Goal: Task Accomplishment & Management: Manage account settings

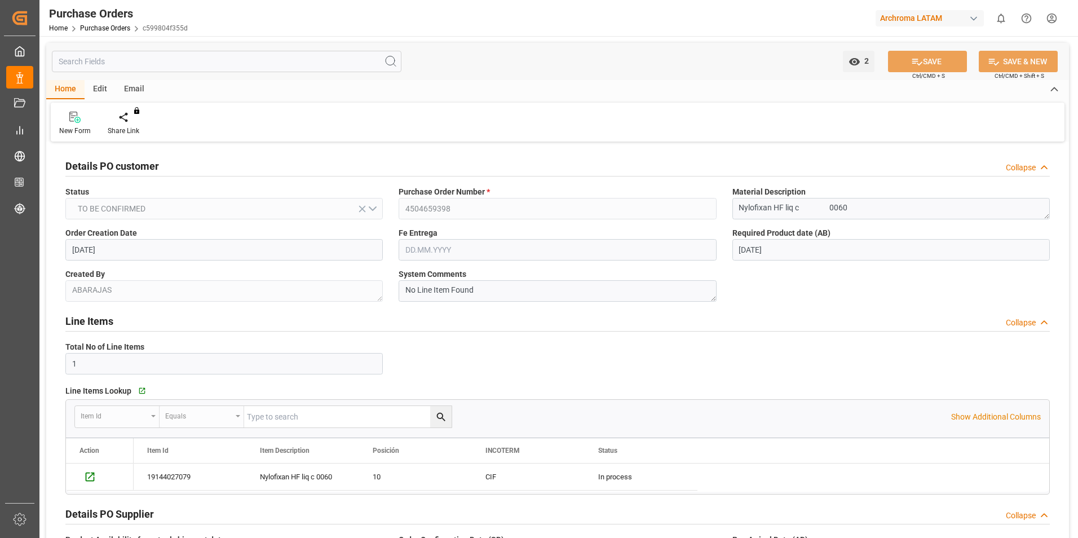
scroll to position [601, 0]
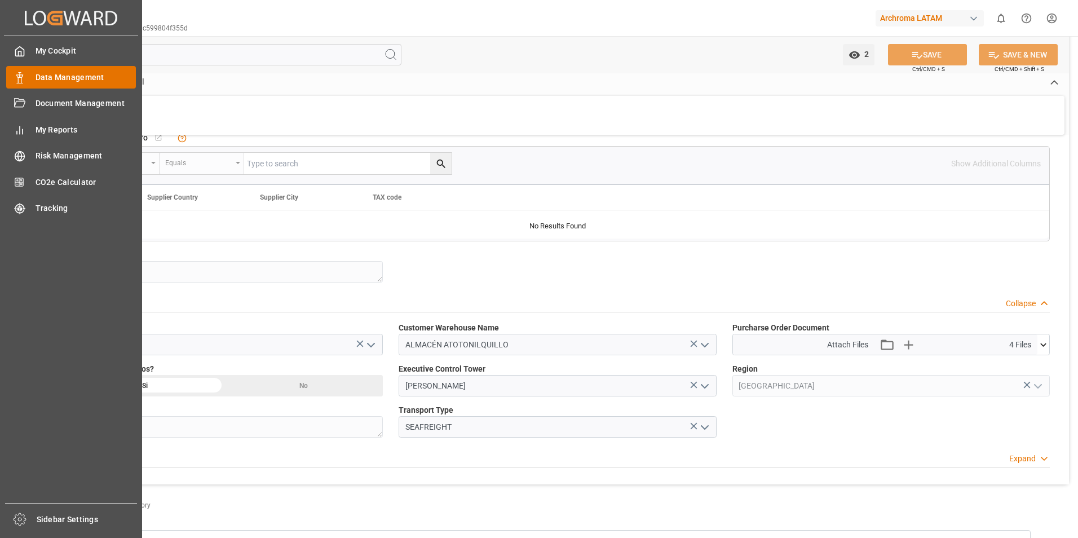
click at [24, 76] on icon at bounding box center [19, 77] width 11 height 11
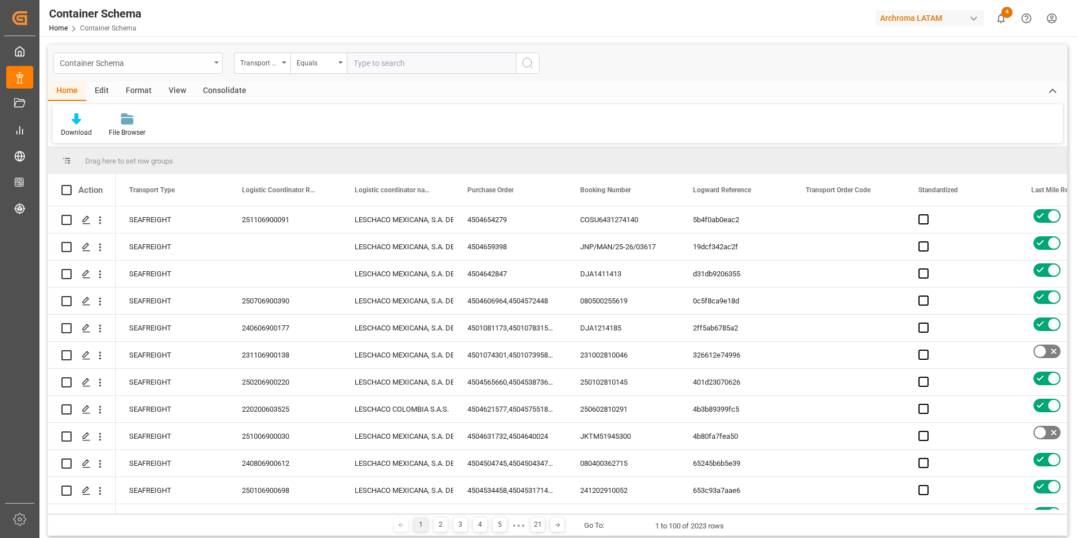
click at [213, 64] on div "Container Schema" at bounding box center [138, 62] width 169 height 21
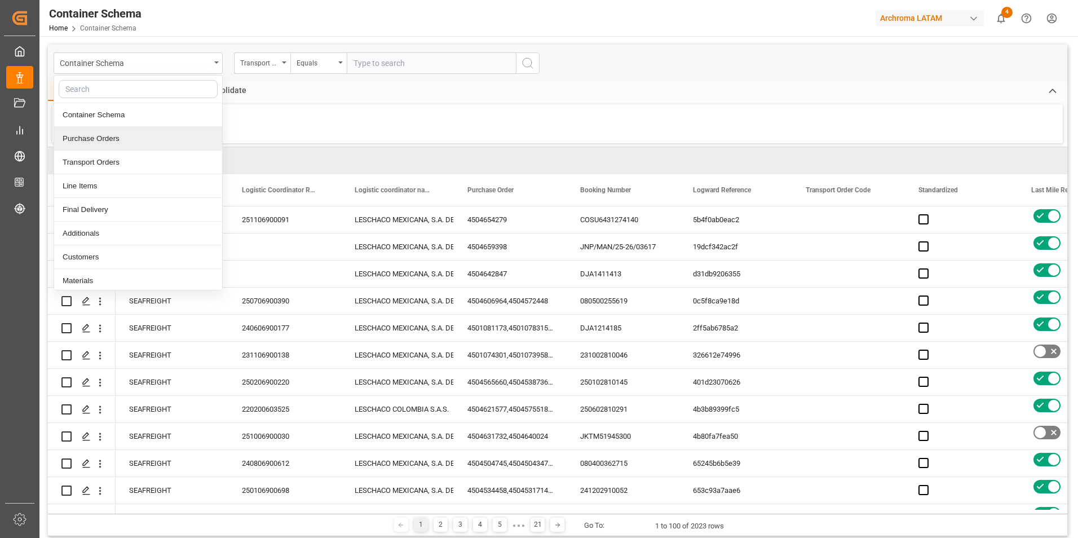
click at [110, 142] on div "Purchase Orders" at bounding box center [138, 139] width 168 height 24
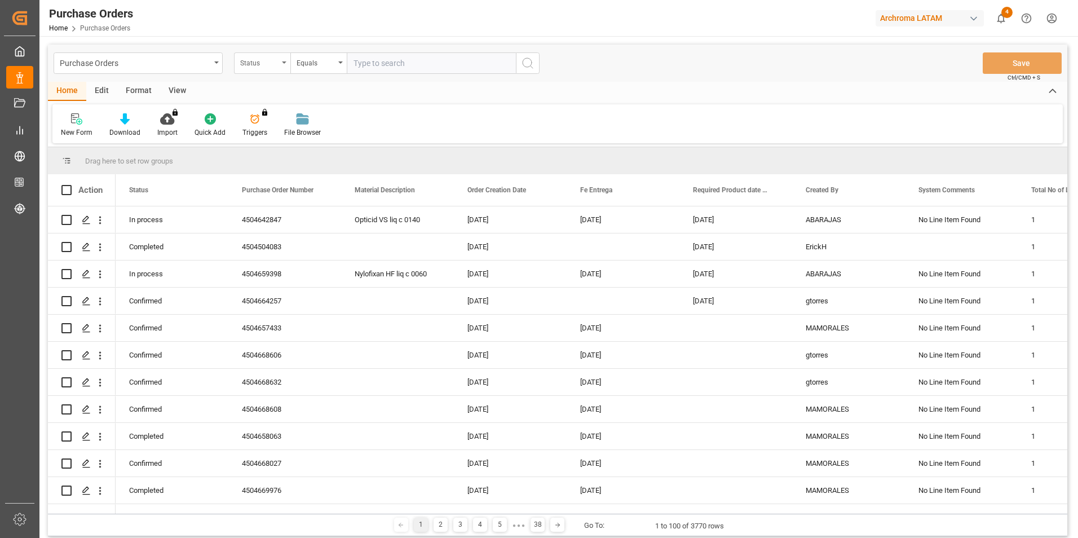
click at [284, 64] on div "Status" at bounding box center [262, 62] width 56 height 21
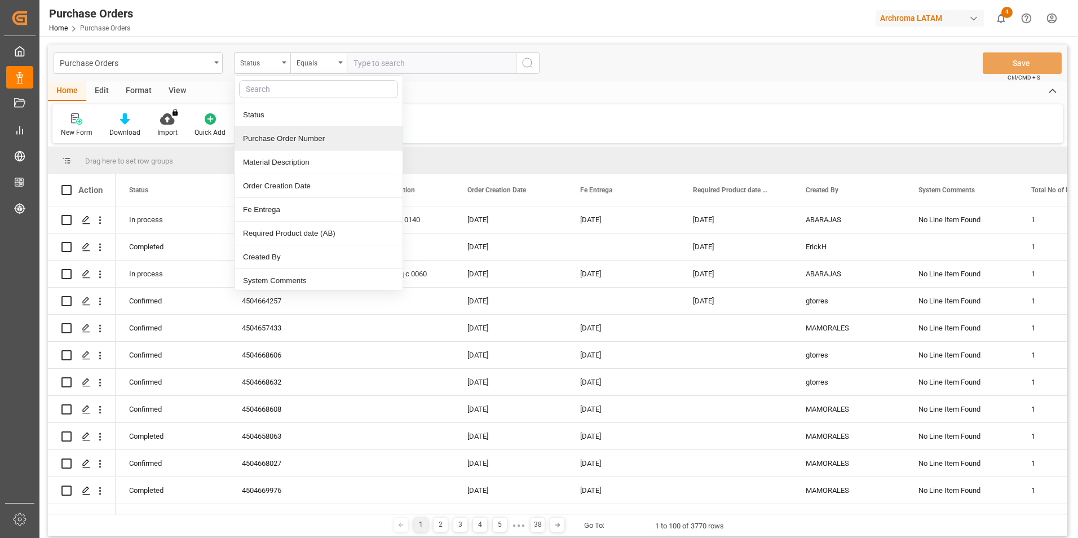
click at [290, 136] on div "Purchase Order Number" at bounding box center [319, 139] width 168 height 24
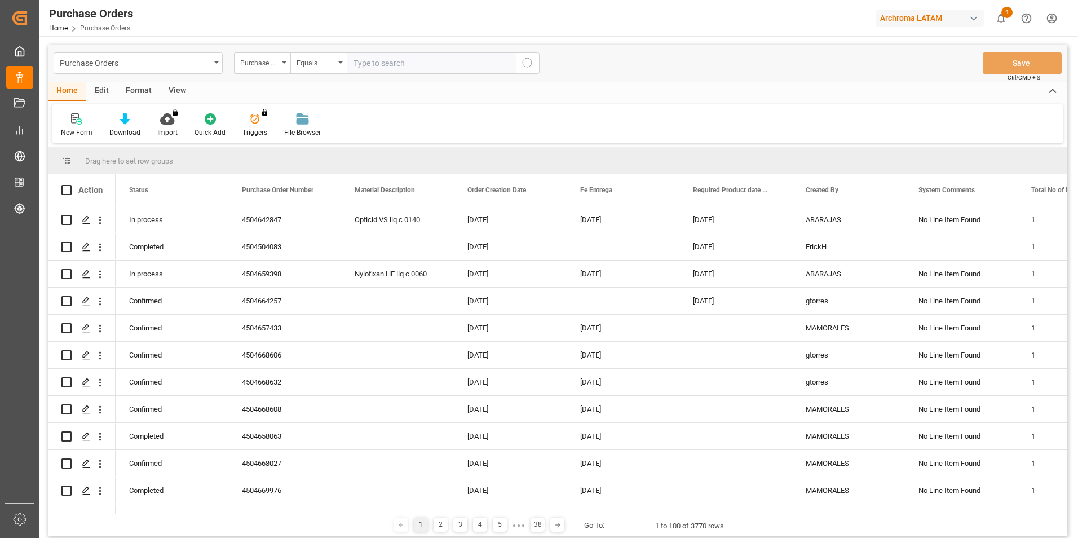
click at [380, 63] on input "text" at bounding box center [431, 62] width 169 height 21
paste input "4504650976"
type input "4504650976"
click at [530, 63] on icon "search button" at bounding box center [528, 63] width 14 height 14
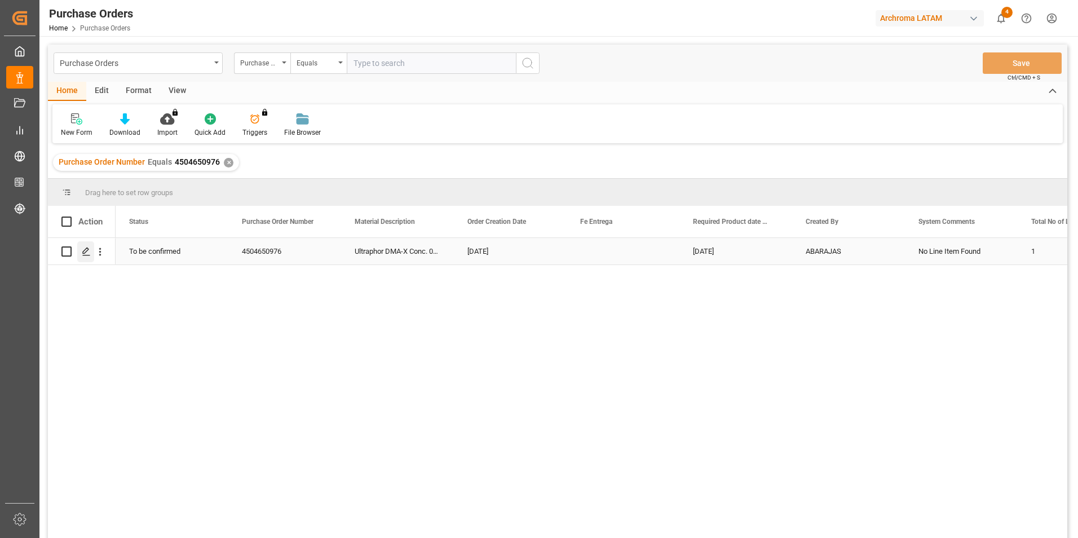
click at [89, 256] on icon "Press SPACE to select this row." at bounding box center [86, 251] width 9 height 9
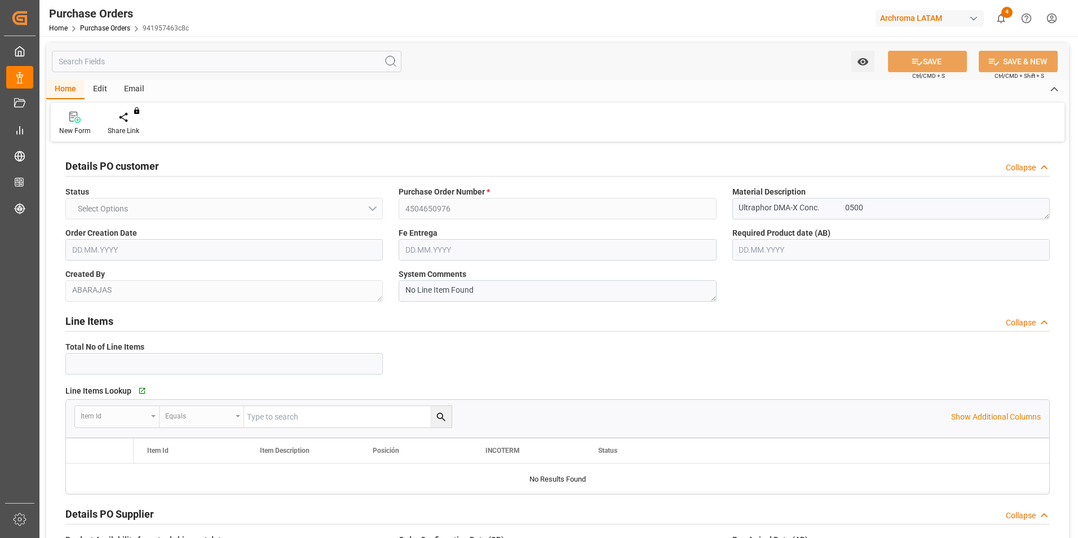
type input "1"
type input "[DATE]"
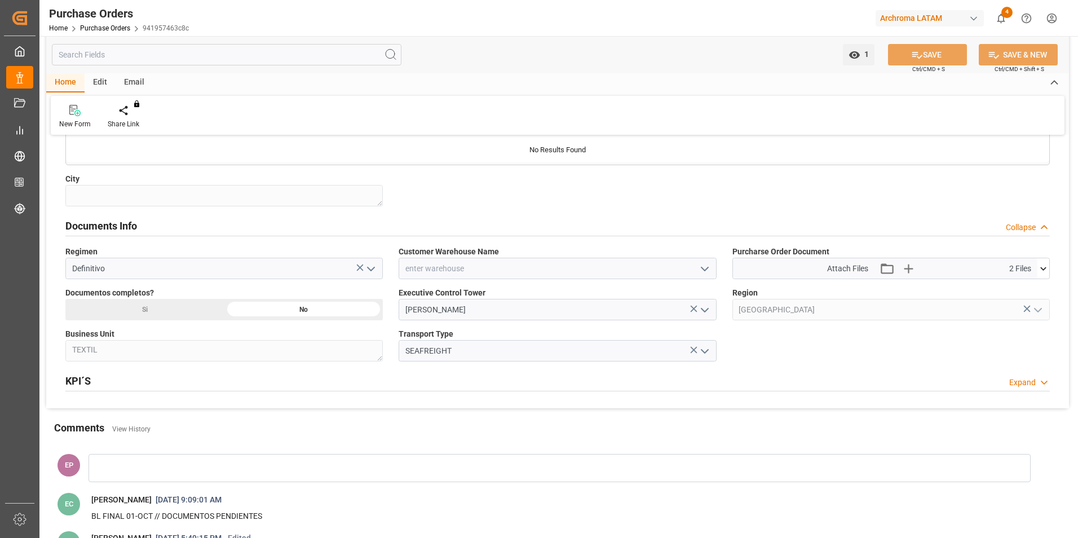
scroll to position [620, 0]
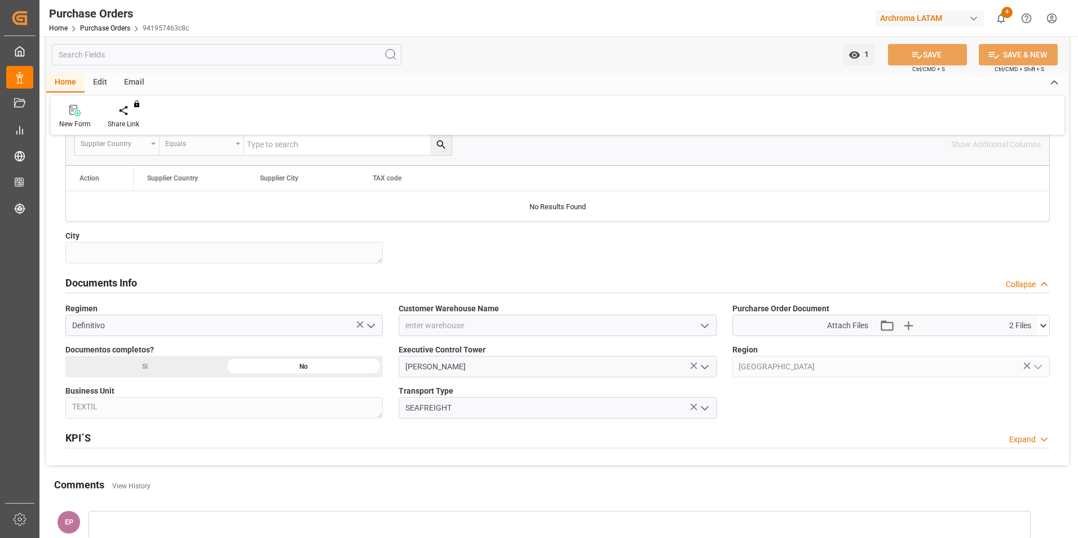
click at [193, 370] on div "Si" at bounding box center [144, 366] width 159 height 21
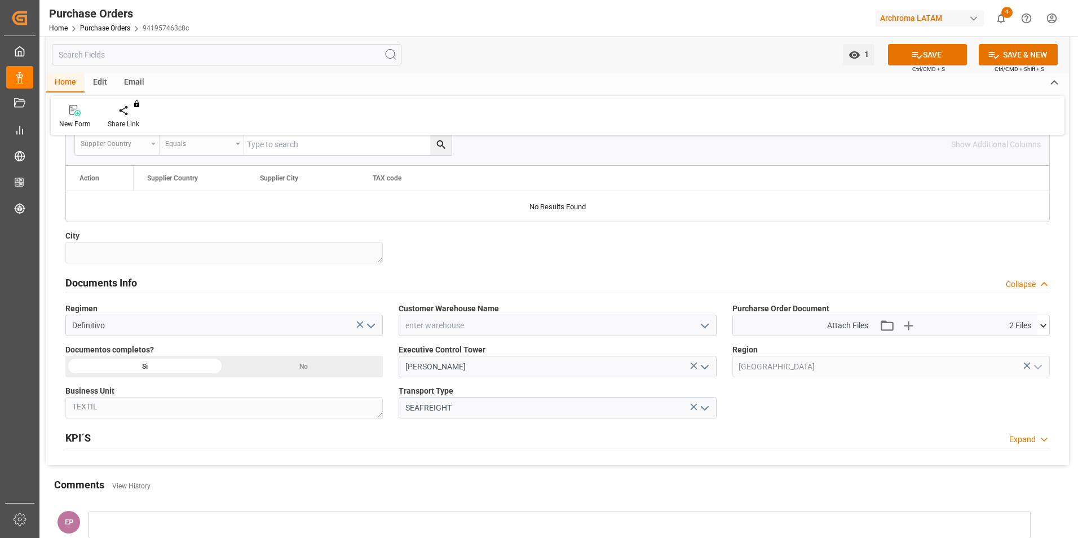
click at [704, 324] on icon "open menu" at bounding box center [705, 326] width 14 height 14
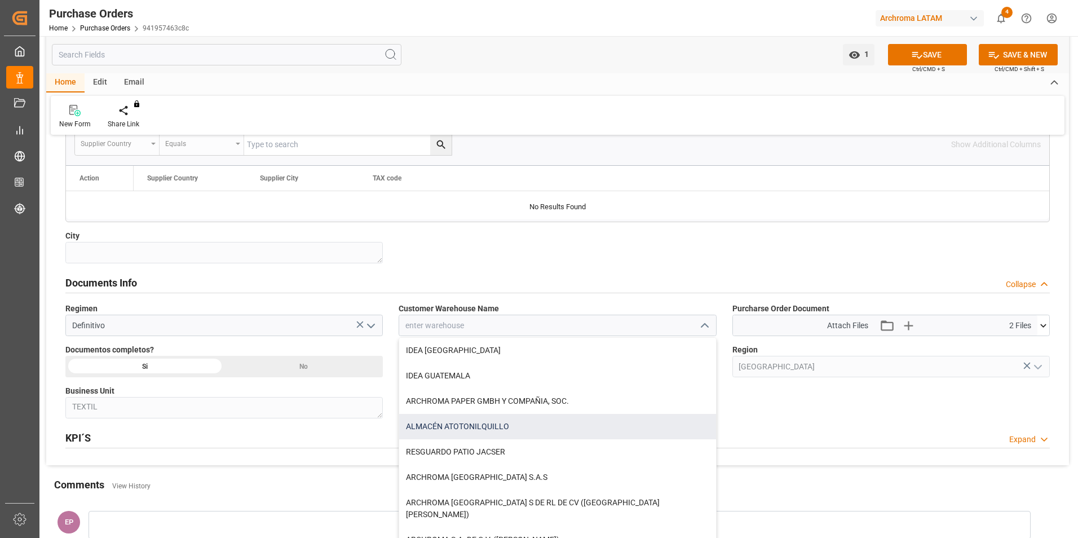
click at [485, 427] on div "ALMACÉN ATOTONILQUILLO" at bounding box center [557, 426] width 316 height 25
type input "ALMACÉN ATOTONILQUILLO"
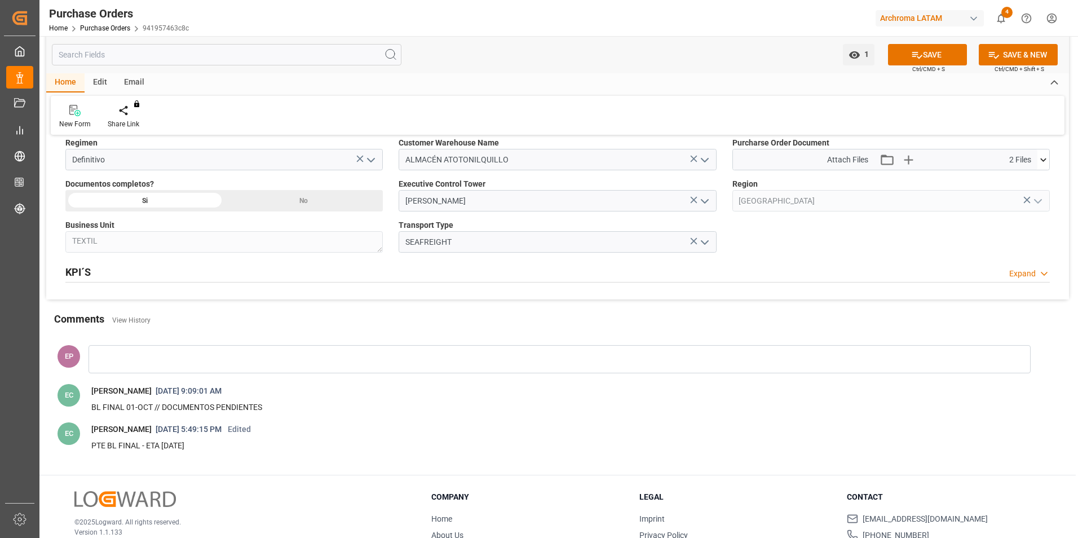
scroll to position [789, 0]
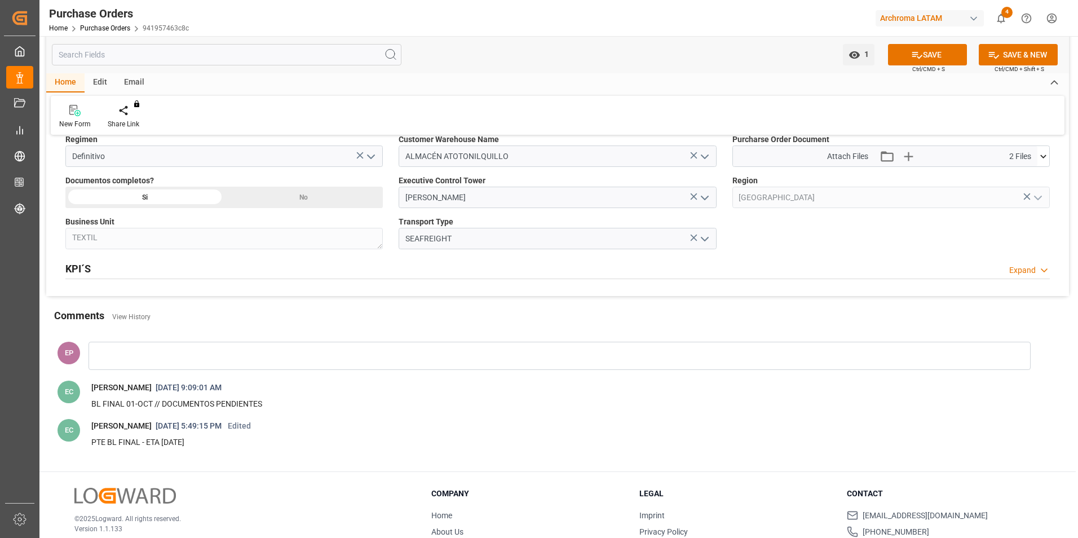
click at [151, 349] on div at bounding box center [560, 356] width 942 height 28
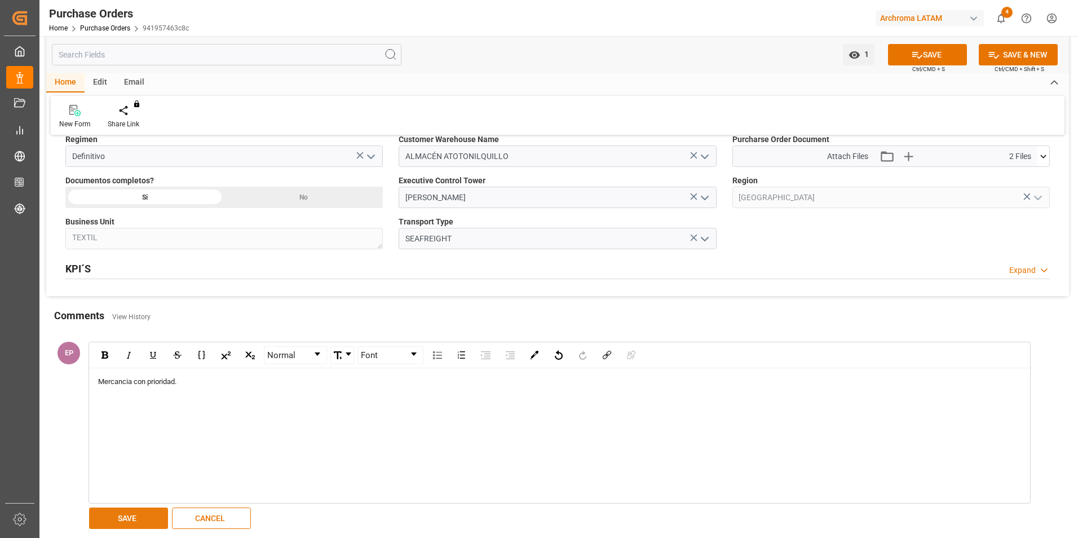
click at [149, 518] on button "SAVE" at bounding box center [128, 518] width 79 height 21
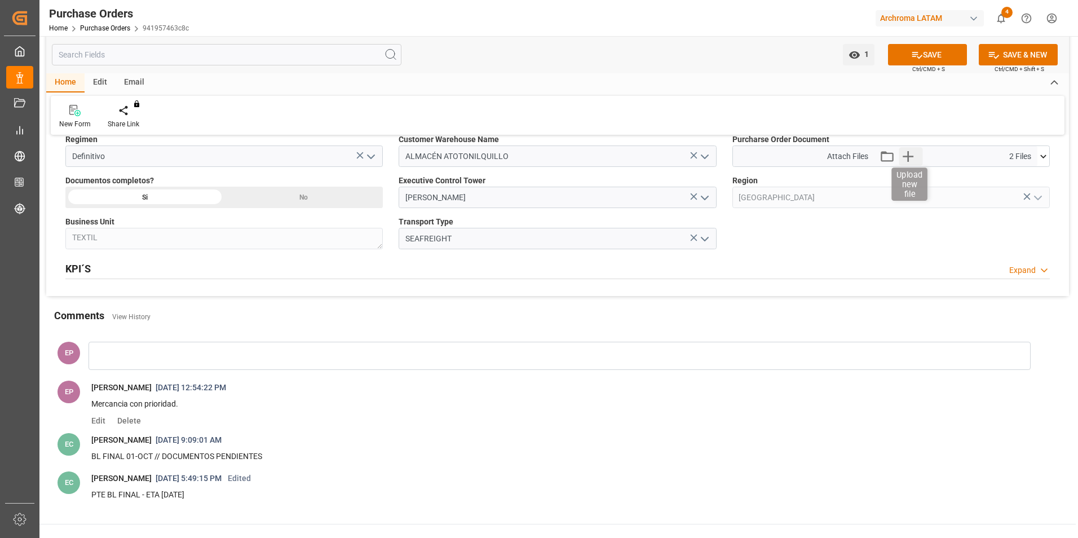
click at [910, 158] on icon "button" at bounding box center [908, 156] width 18 height 18
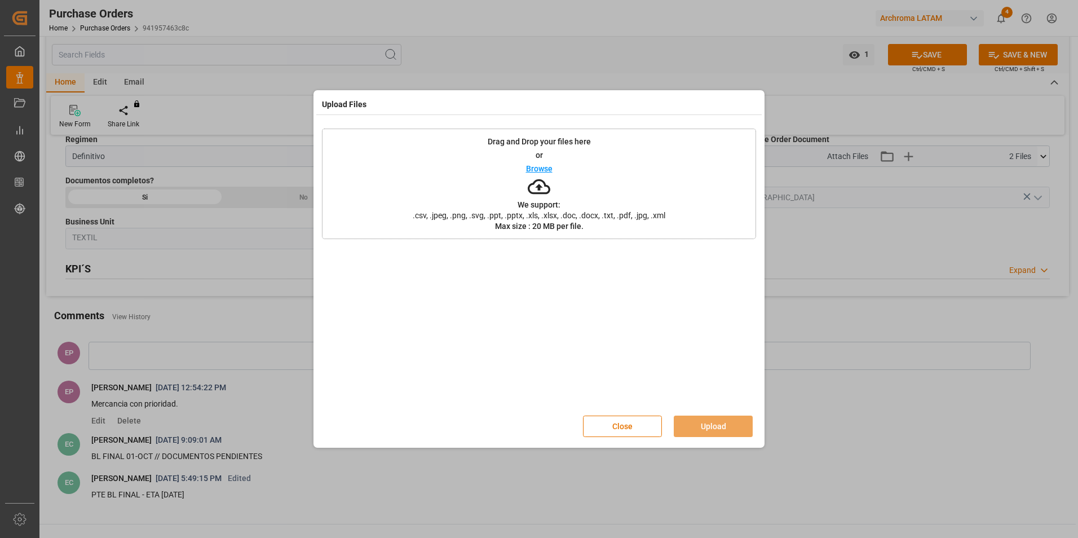
click at [529, 166] on p "Browse" at bounding box center [539, 169] width 27 height 8
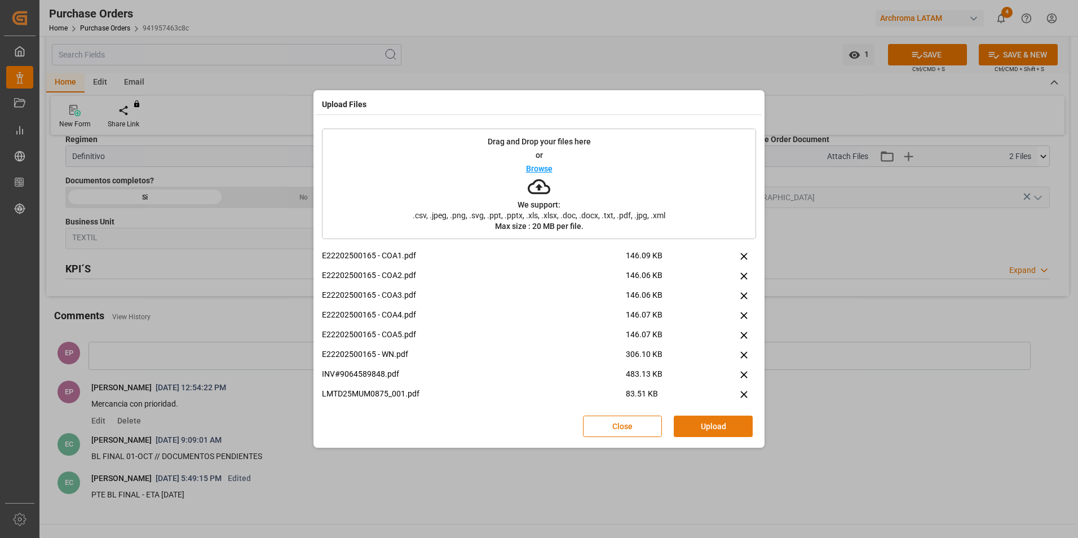
click at [727, 429] on button "Upload" at bounding box center [713, 426] width 79 height 21
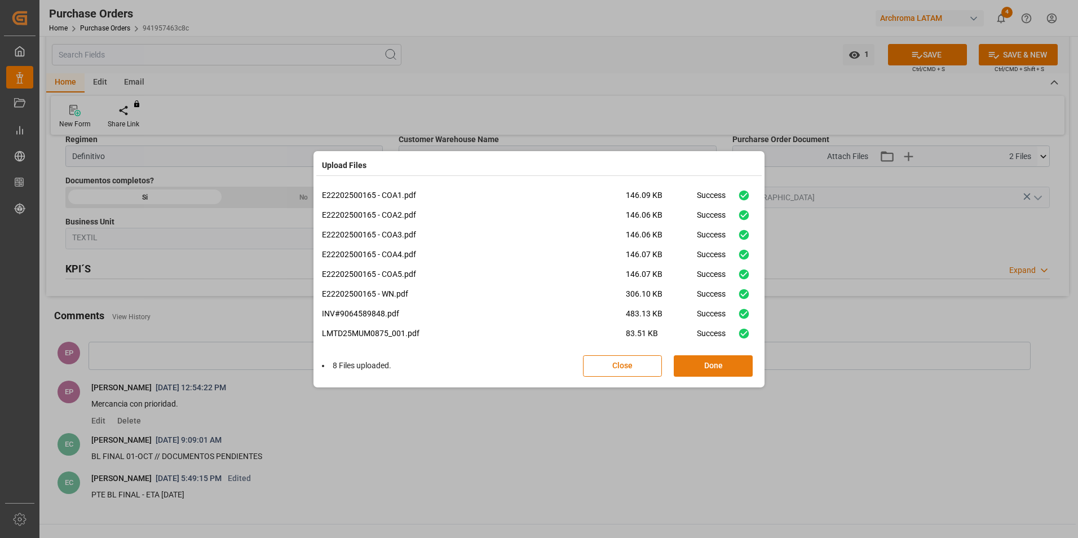
click at [722, 360] on button "Done" at bounding box center [713, 365] width 79 height 21
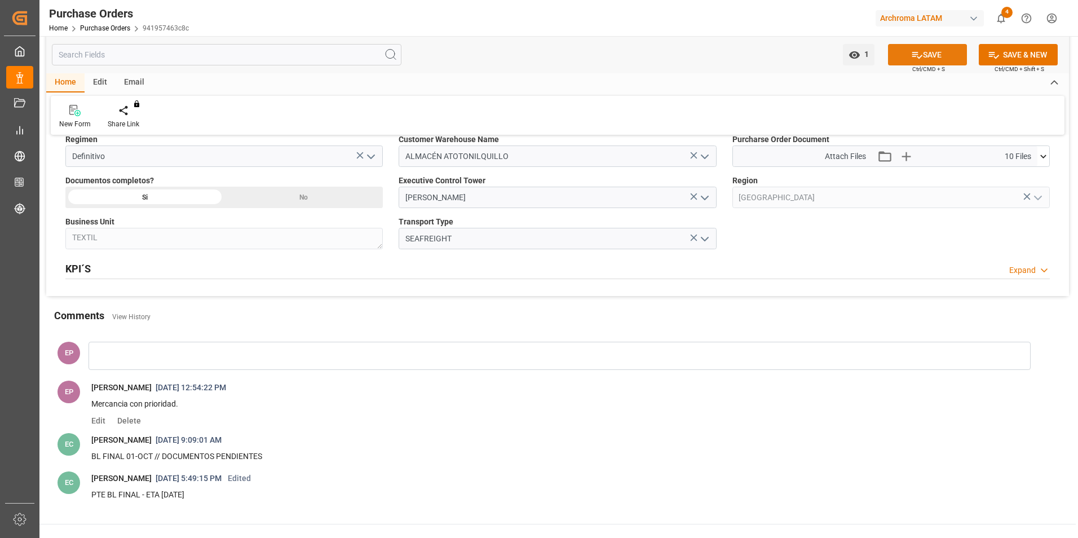
click at [927, 46] on button "SAVE" at bounding box center [927, 54] width 79 height 21
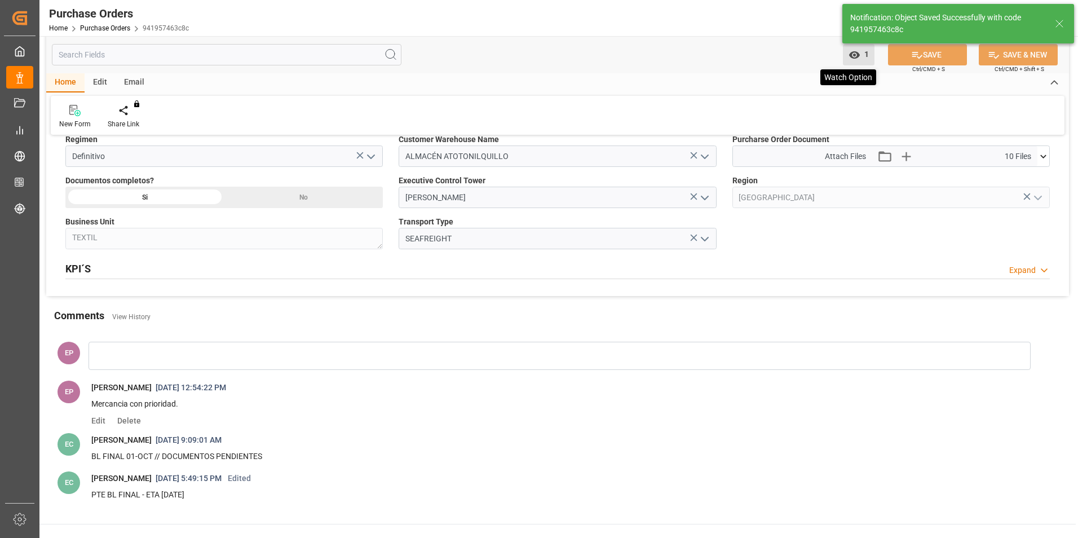
click at [853, 51] on icon "open menu" at bounding box center [855, 55] width 12 height 12
click at [805, 78] on span "Start Watching" at bounding box center [813, 80] width 107 height 12
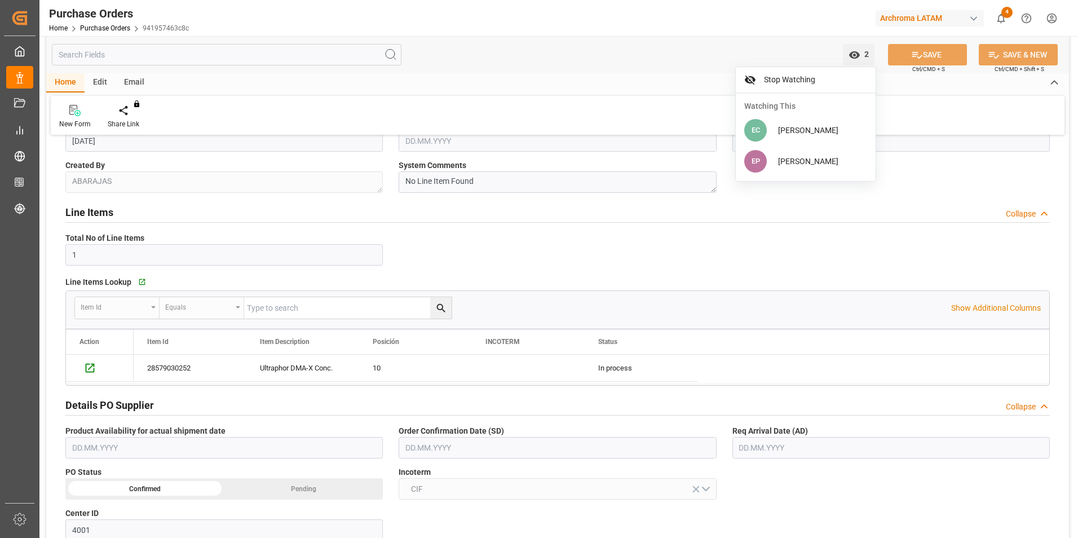
scroll to position [0, 0]
